Goal: Check status

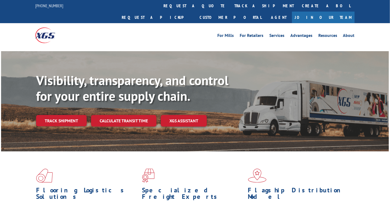
click at [230, 8] on link "track a shipment" at bounding box center [264, 6] width 68 height 12
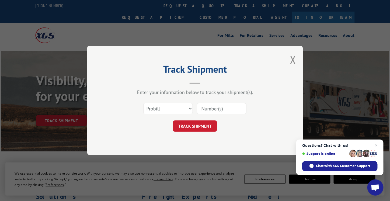
click at [220, 110] on input at bounding box center [222, 108] width 50 height 11
paste input "17009394"
type input "17009394"
click at [377, 144] on span "Close chat" at bounding box center [376, 145] width 7 height 7
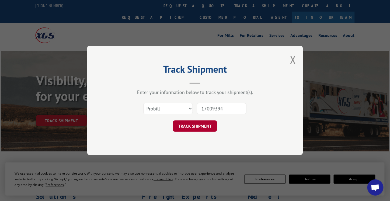
click at [205, 128] on button "TRACK SHIPMENT" at bounding box center [195, 126] width 44 height 11
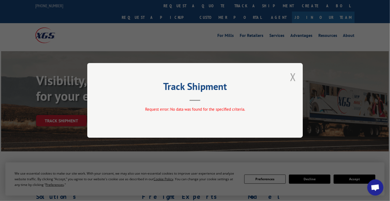
click at [293, 76] on button "Close modal" at bounding box center [293, 77] width 6 height 14
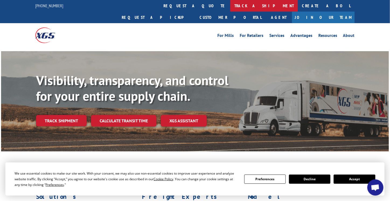
drag, startPoint x: 175, startPoint y: 6, endPoint x: 176, endPoint y: 13, distance: 7.6
click at [230, 6] on link "track a shipment" at bounding box center [264, 6] width 68 height 12
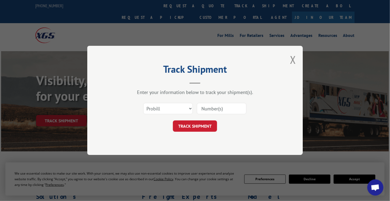
click at [210, 107] on input at bounding box center [222, 108] width 50 height 11
paste input "17009394"
type input "17009394"
click at [207, 126] on button "TRACK SHIPMENT" at bounding box center [195, 126] width 44 height 11
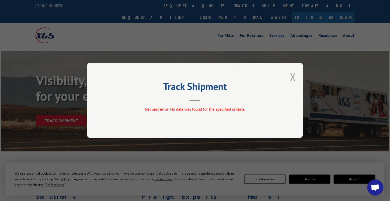
click at [293, 75] on button "Close modal" at bounding box center [293, 77] width 6 height 14
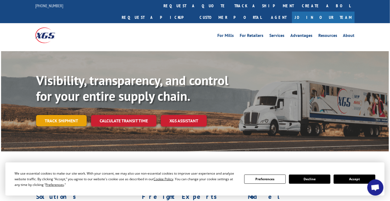
click at [60, 115] on link "Track shipment" at bounding box center [61, 120] width 51 height 11
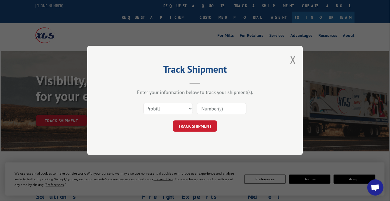
click at [205, 109] on input at bounding box center [222, 108] width 50 height 11
paste input "17009394"
type input "17009394"
click at [205, 126] on button "TRACK SHIPMENT" at bounding box center [195, 126] width 44 height 11
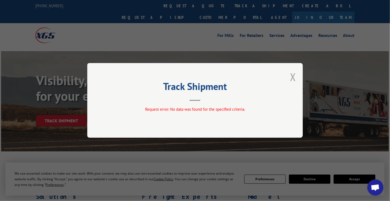
click at [291, 77] on button "Close modal" at bounding box center [293, 77] width 6 height 14
